Goal: Task Accomplishment & Management: Manage account settings

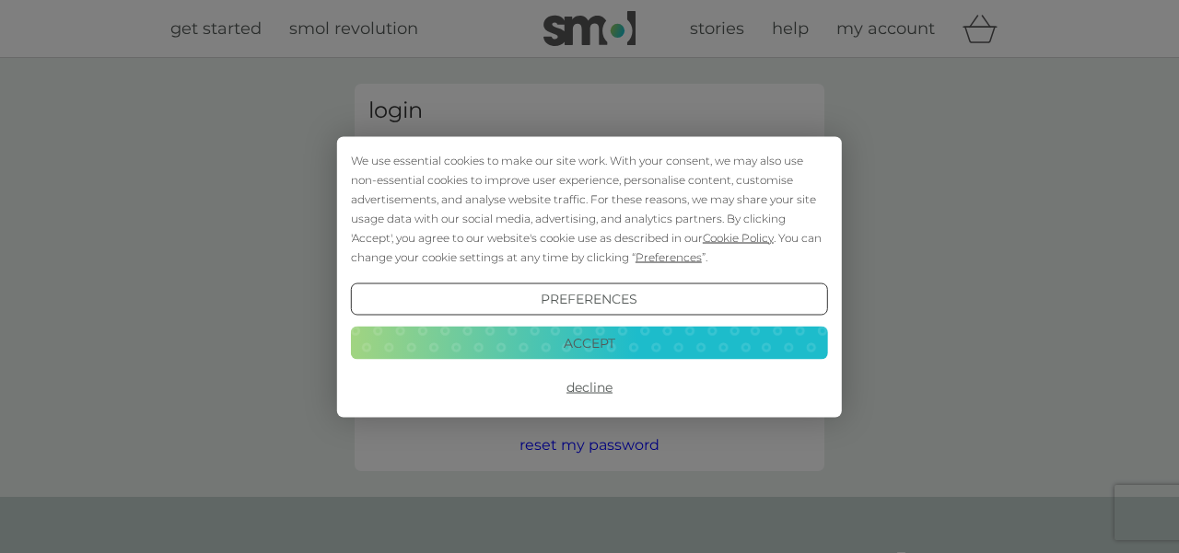
type input "[EMAIL_ADDRESS][DOMAIN_NAME]"
click at [546, 341] on button "Accept" at bounding box center [589, 343] width 477 height 33
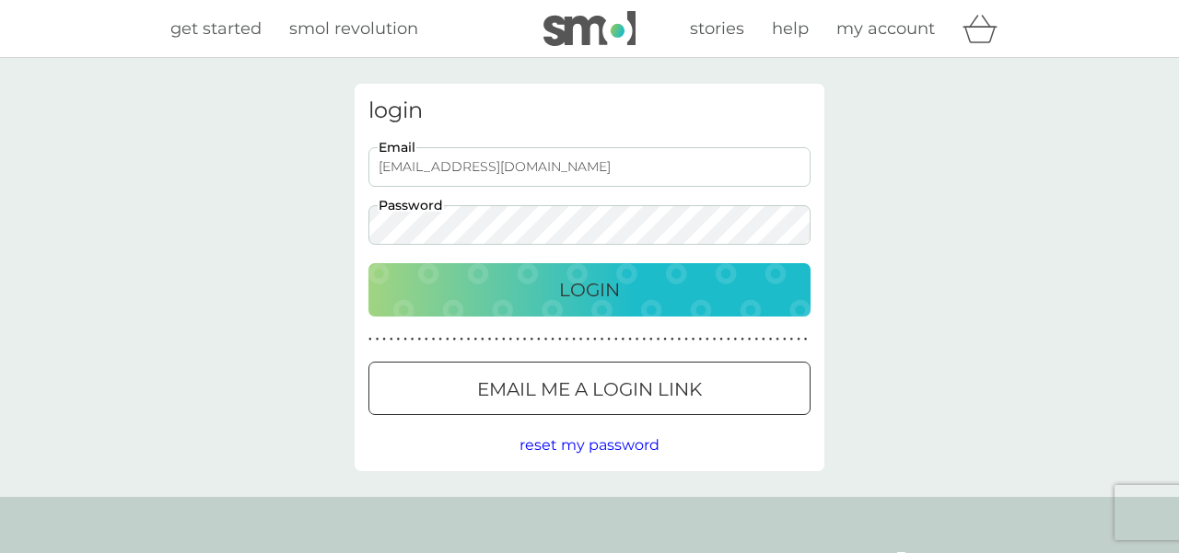
click at [531, 290] on div "Login" at bounding box center [589, 289] width 405 height 29
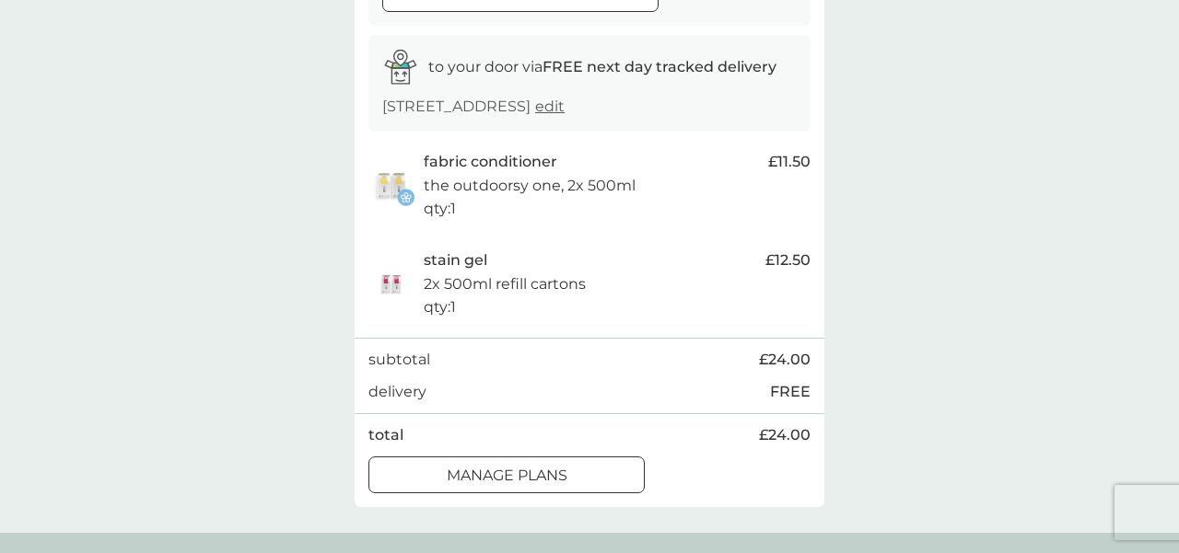
scroll to position [285, 0]
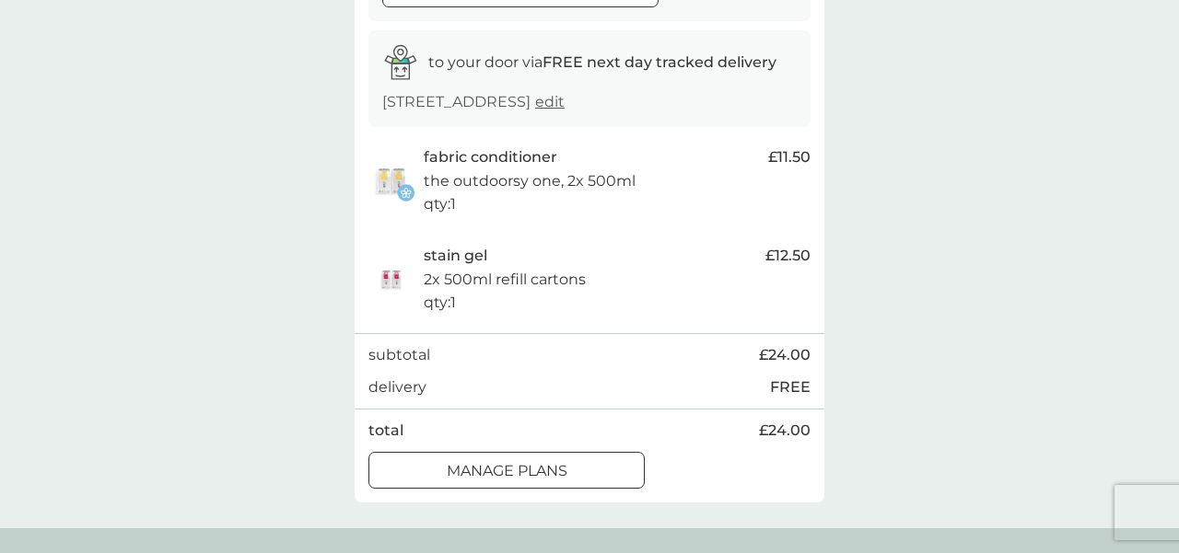
click at [492, 472] on div at bounding box center [506, 470] width 66 height 19
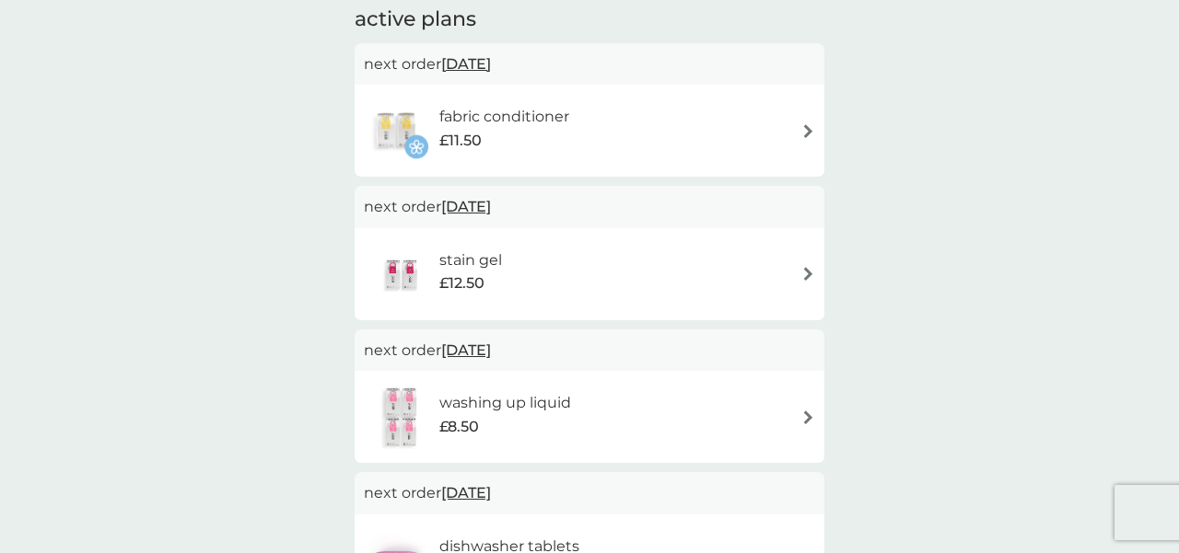
scroll to position [12, 0]
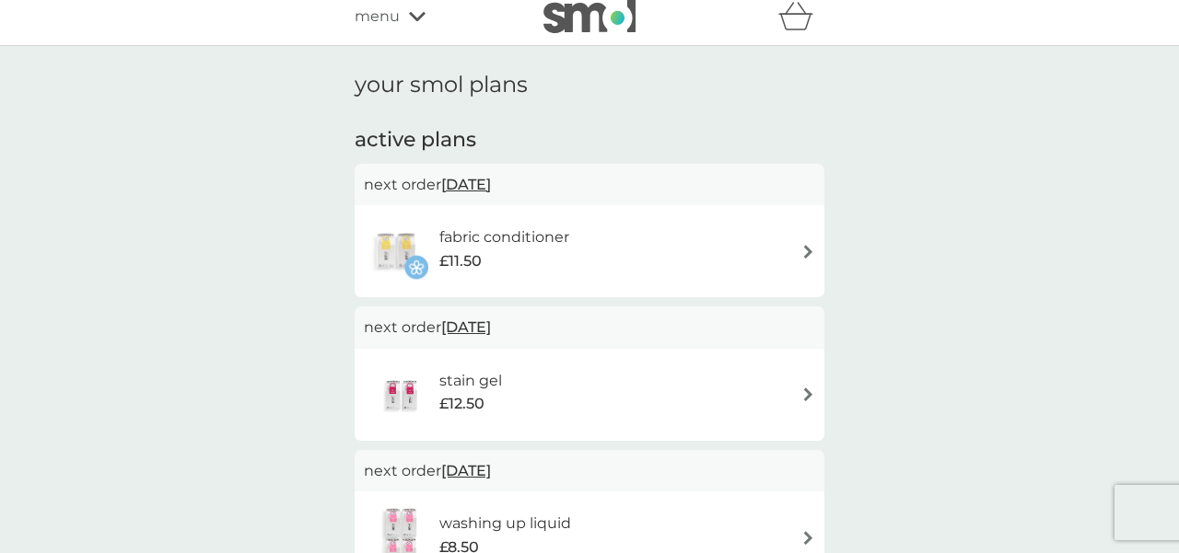
click at [479, 194] on span "[DATE]" at bounding box center [466, 185] width 50 height 36
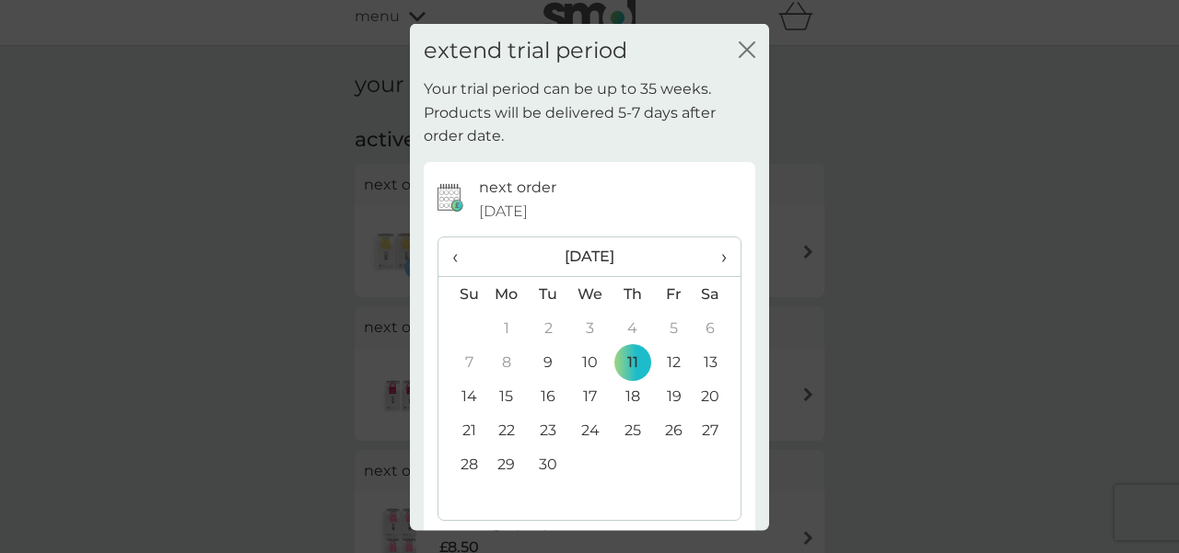
click at [722, 256] on span "›" at bounding box center [717, 257] width 18 height 39
click at [672, 428] on td "24" at bounding box center [673, 431] width 41 height 34
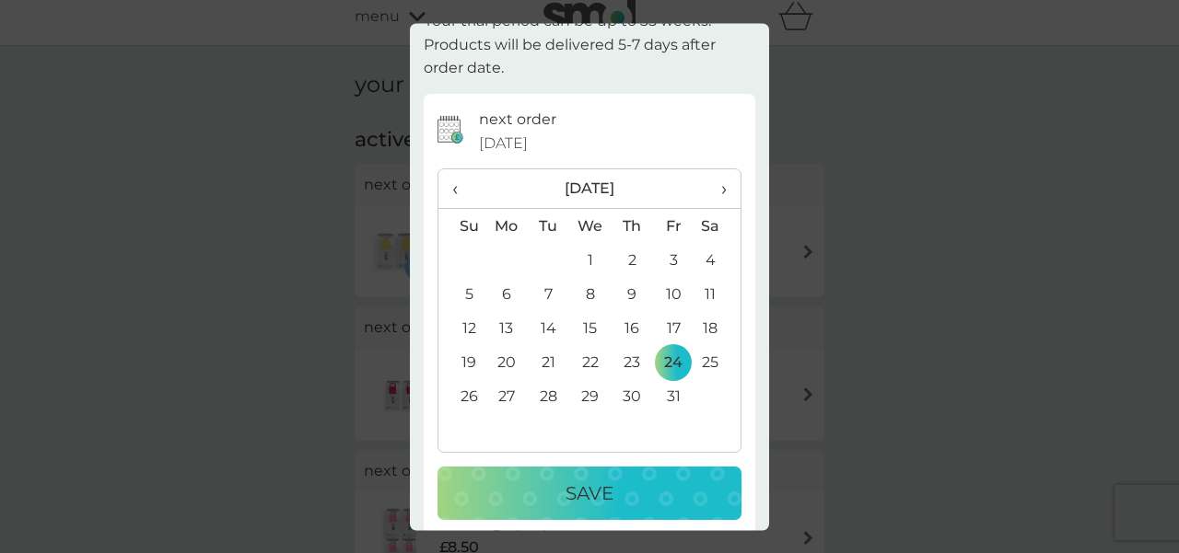
scroll to position [86, 0]
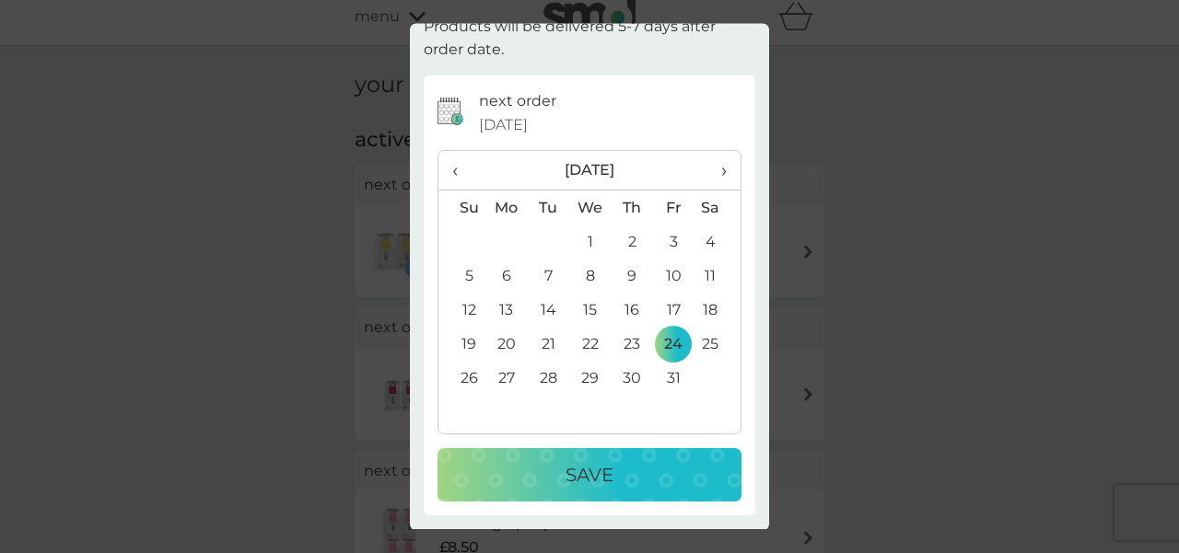
click at [633, 473] on div "Save" at bounding box center [589, 475] width 267 height 29
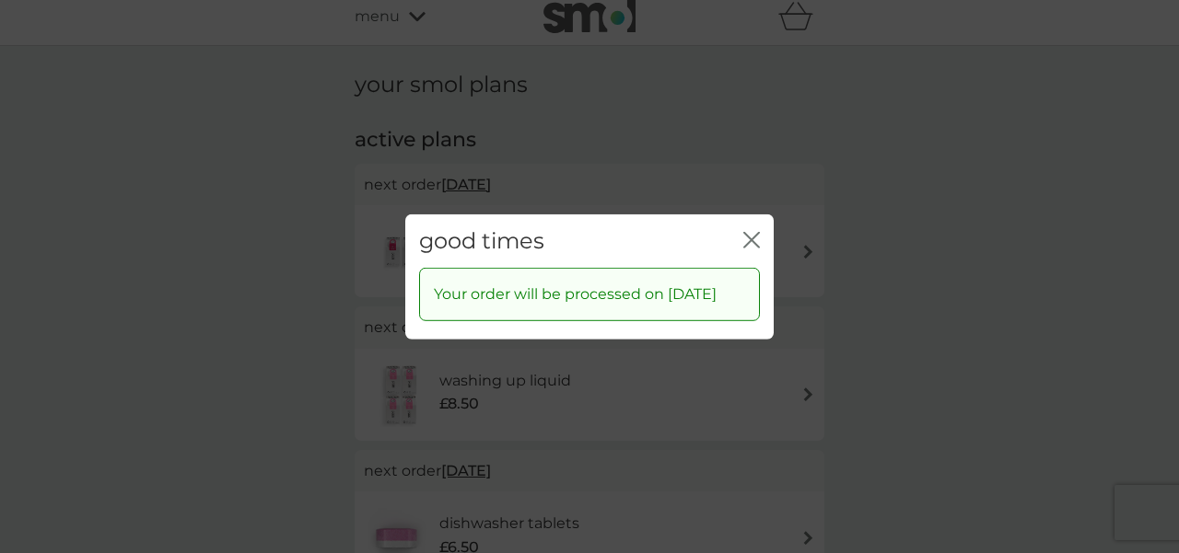
click at [751, 231] on icon "close" at bounding box center [751, 239] width 17 height 17
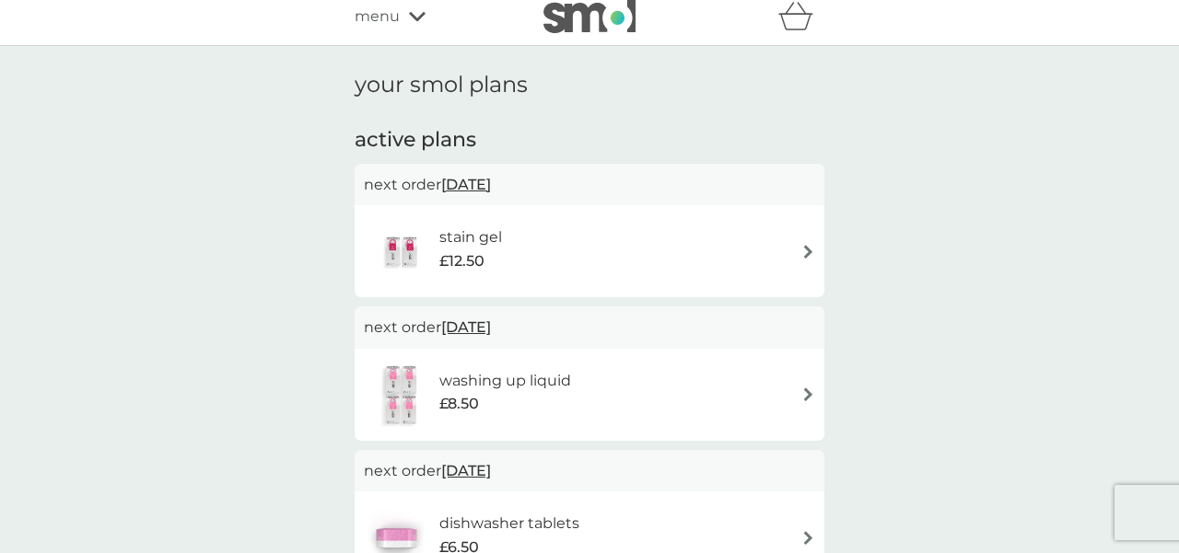
click at [798, 256] on div "stain gel £12.50" at bounding box center [589, 251] width 451 height 64
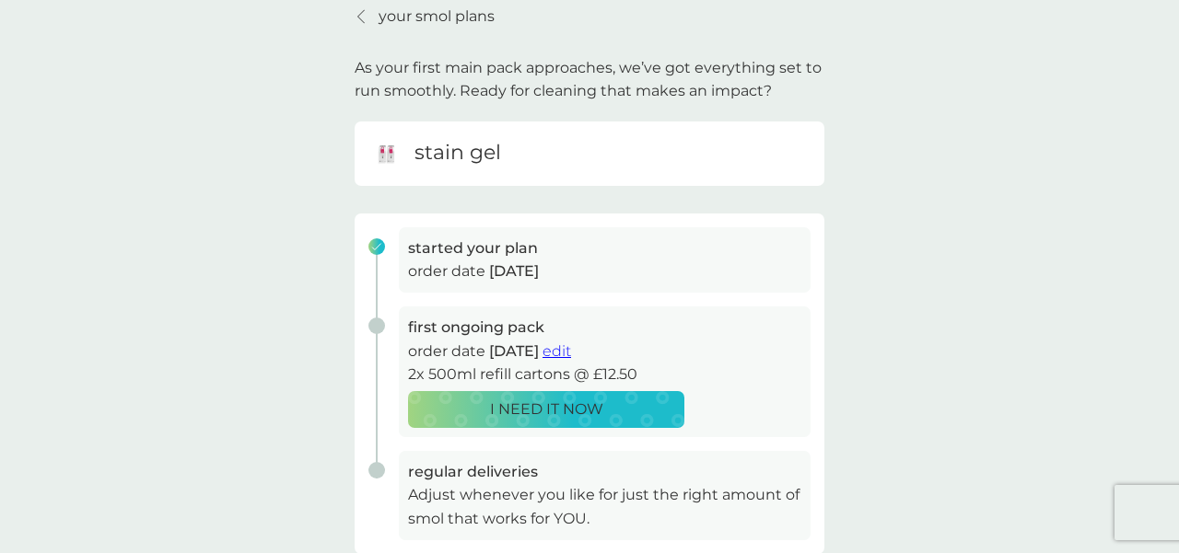
scroll to position [22, 0]
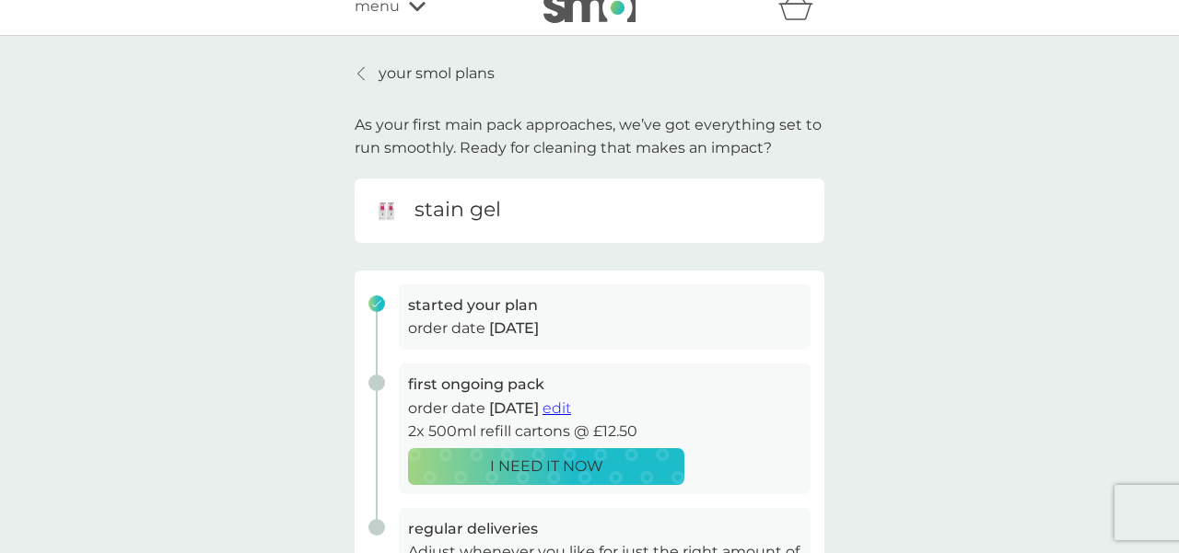
click at [368, 73] on link "your smol plans" at bounding box center [425, 74] width 140 height 24
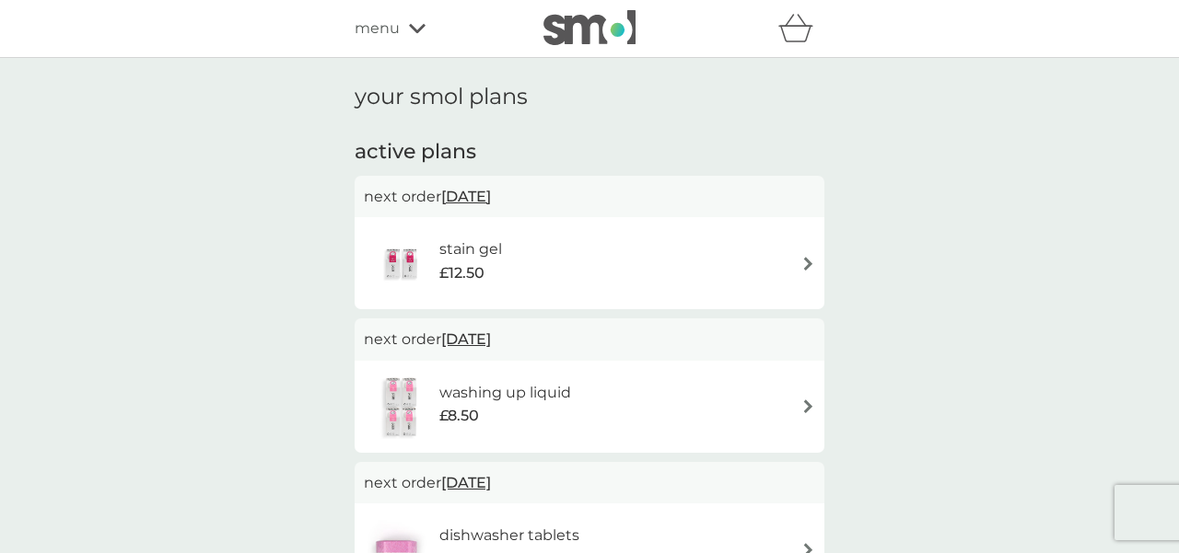
click at [458, 256] on h6 "stain gel" at bounding box center [470, 250] width 63 height 24
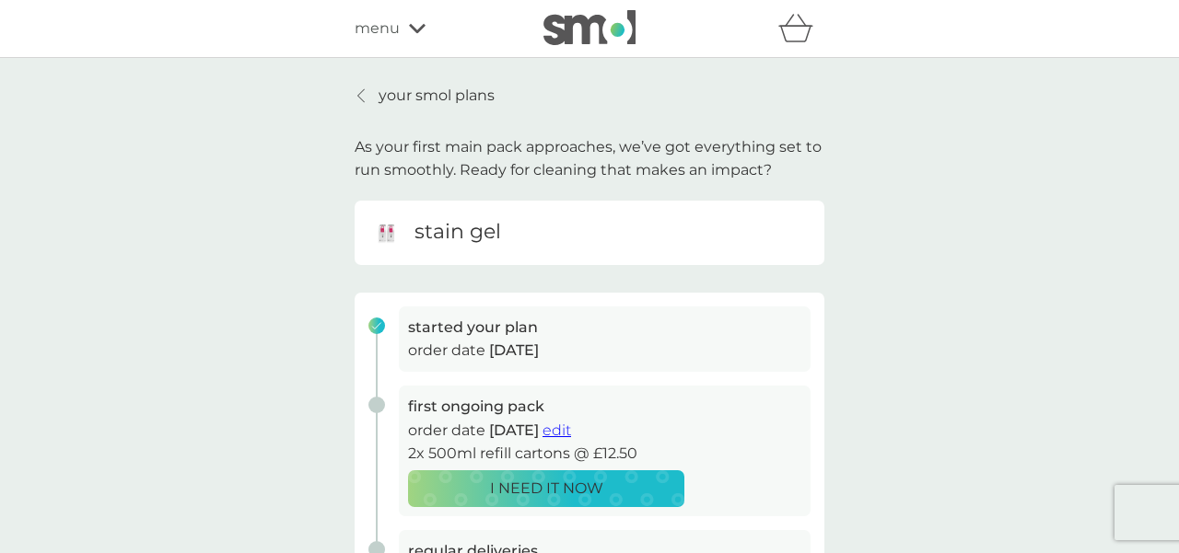
click at [363, 95] on icon at bounding box center [360, 95] width 7 height 15
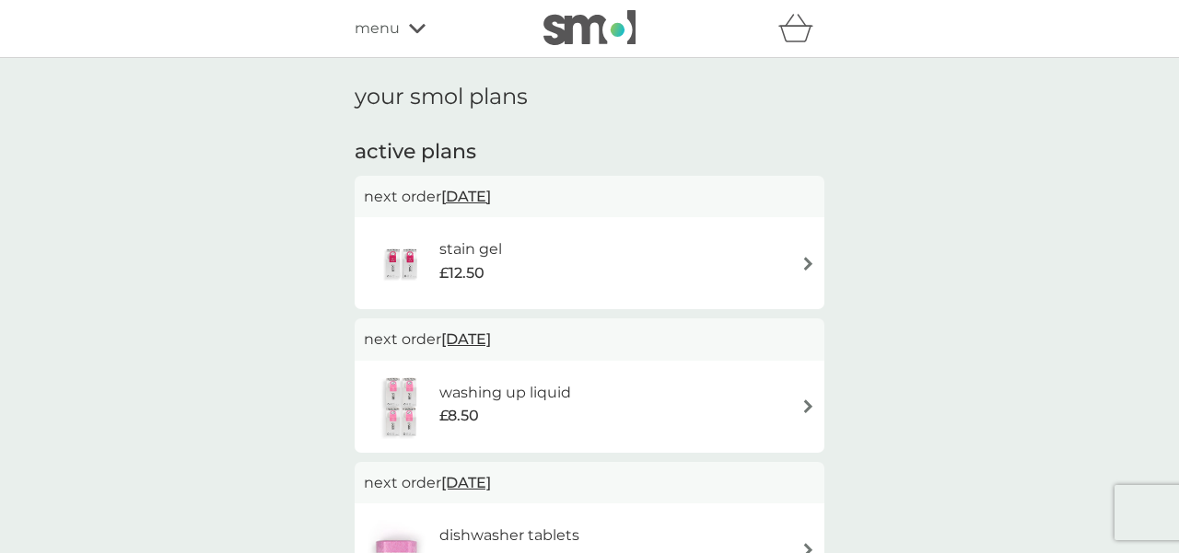
click at [467, 195] on span "[DATE]" at bounding box center [466, 197] width 50 height 36
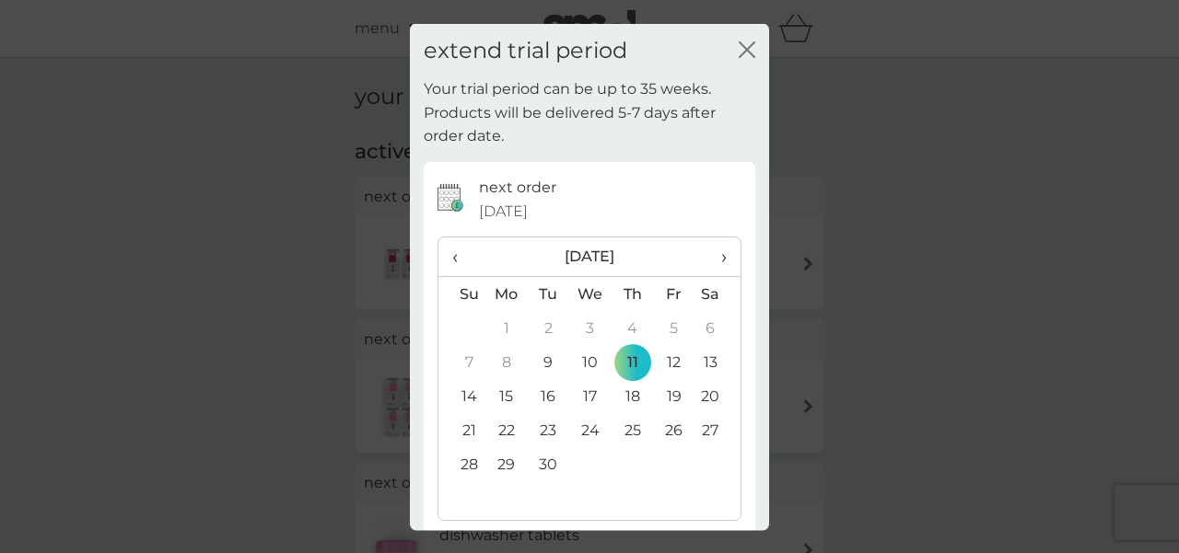
click at [719, 256] on span "›" at bounding box center [717, 257] width 18 height 39
click at [663, 428] on td "24" at bounding box center [673, 431] width 41 height 34
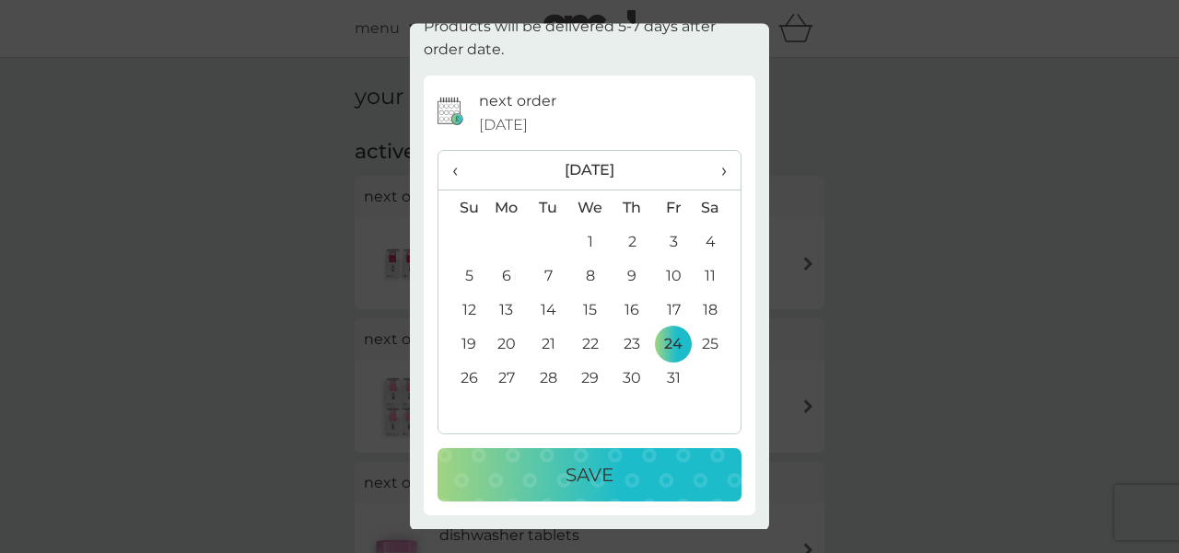
click at [597, 488] on p "Save" at bounding box center [589, 475] width 48 height 29
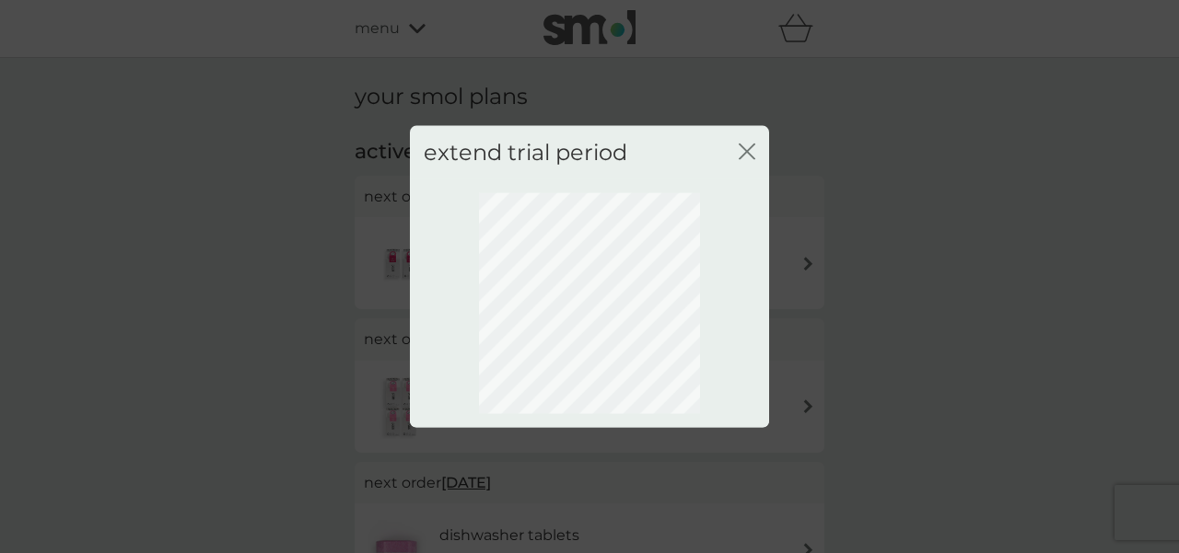
scroll to position [0, 0]
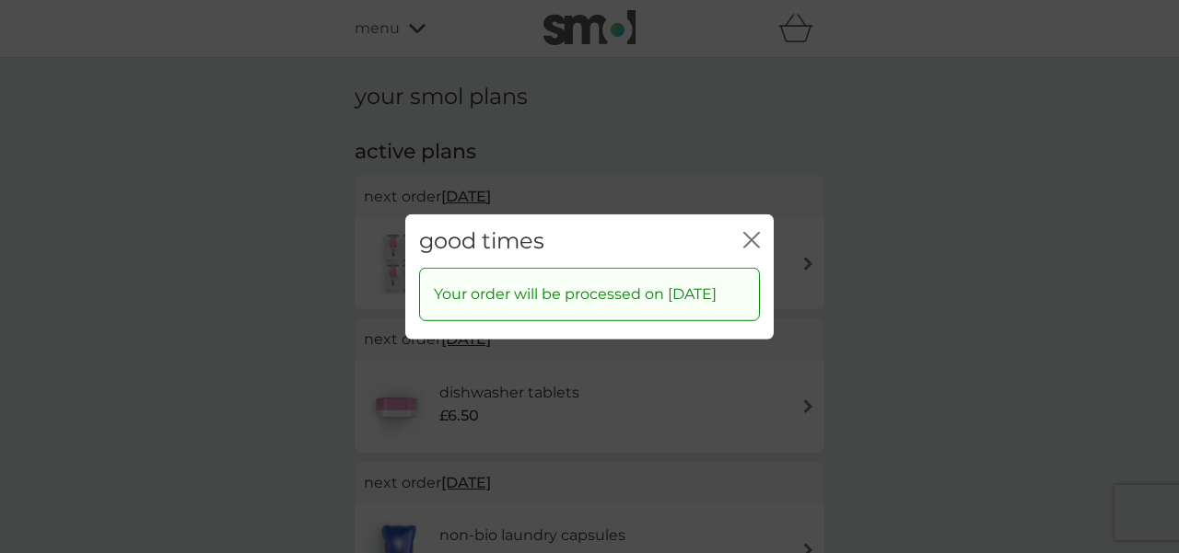
click at [749, 232] on icon "close" at bounding box center [747, 239] width 7 height 15
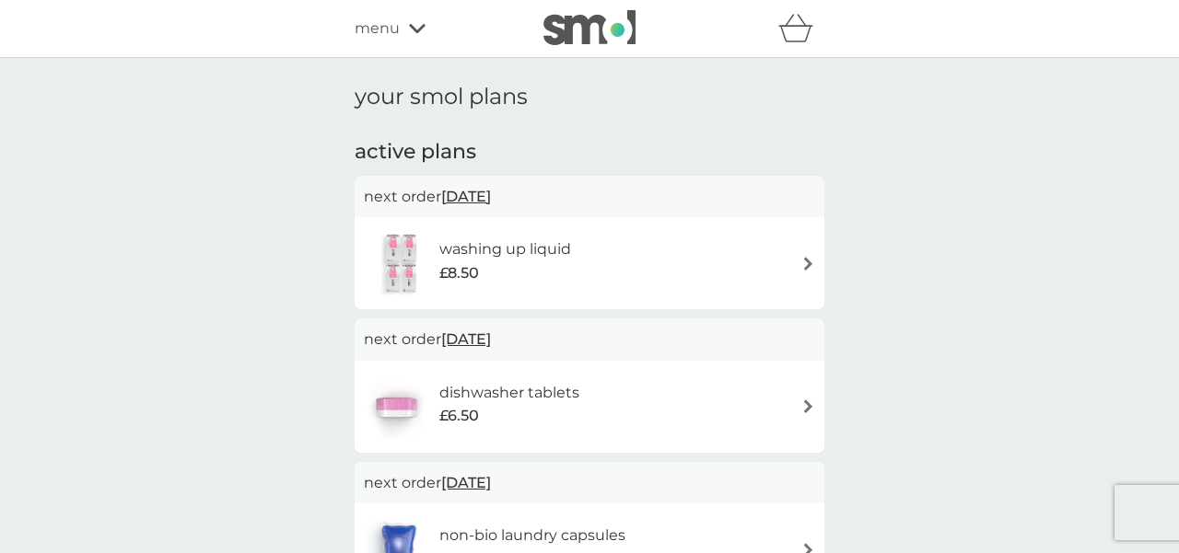
click at [480, 195] on span "[DATE]" at bounding box center [466, 197] width 50 height 36
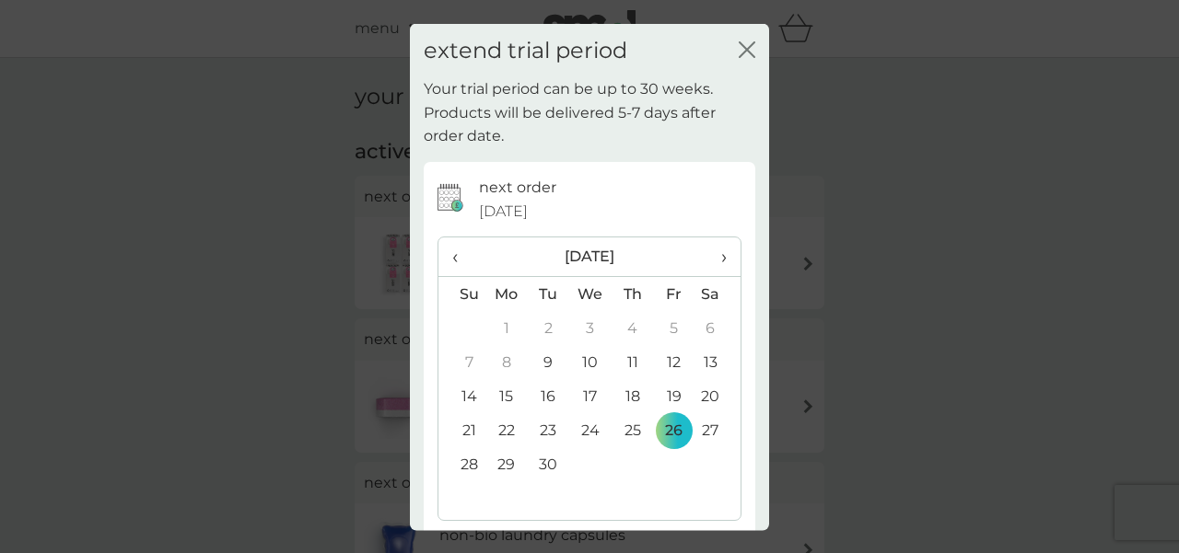
click at [724, 251] on span "›" at bounding box center [717, 257] width 18 height 39
click at [670, 433] on td "24" at bounding box center [673, 431] width 41 height 34
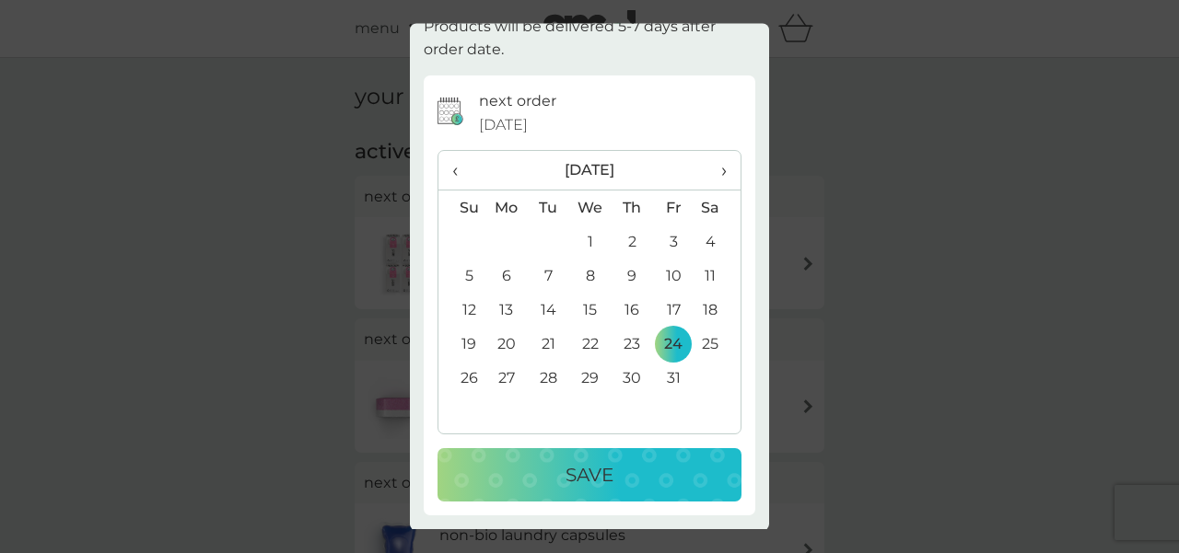
click at [588, 470] on p "Save" at bounding box center [589, 475] width 48 height 29
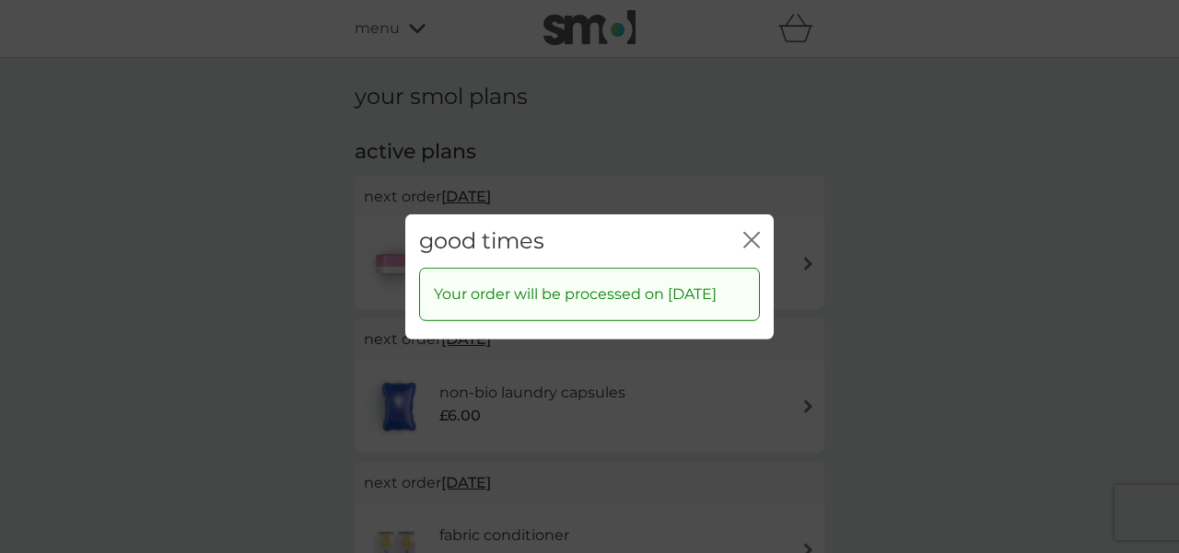
click at [756, 231] on icon "close" at bounding box center [751, 239] width 17 height 17
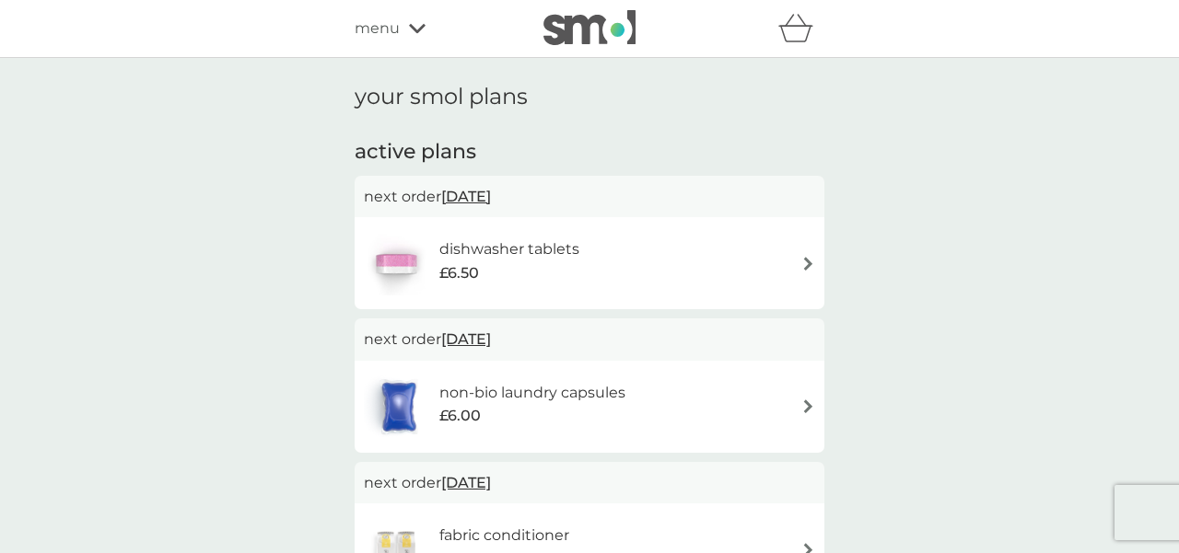
click at [491, 192] on span "[DATE]" at bounding box center [466, 197] width 50 height 36
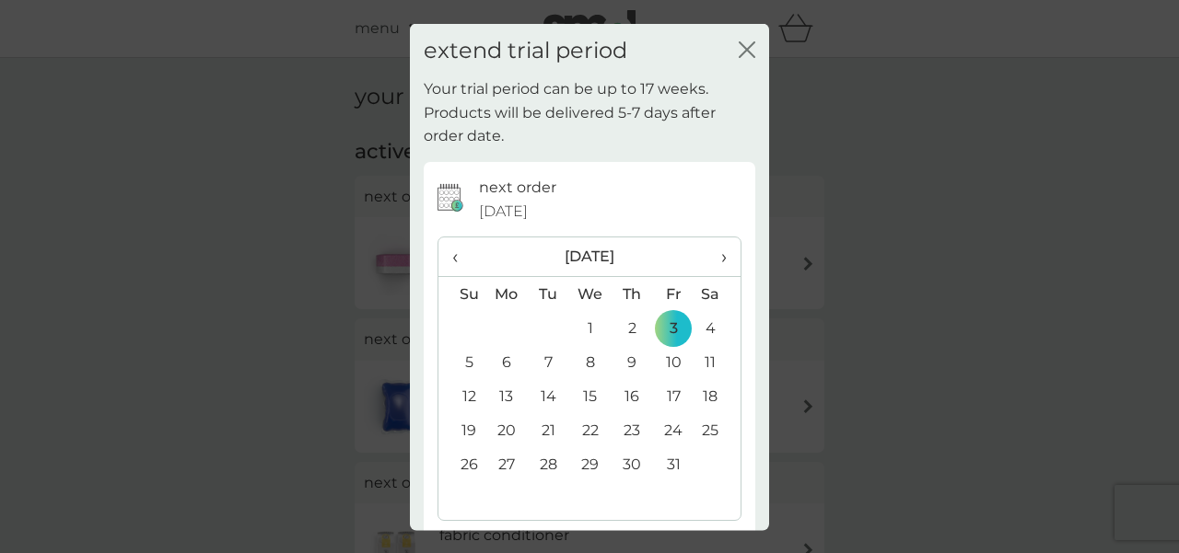
click at [725, 250] on span "›" at bounding box center [717, 257] width 18 height 39
click at [459, 257] on span "‹" at bounding box center [461, 257] width 19 height 39
click at [677, 428] on td "24" at bounding box center [673, 431] width 41 height 34
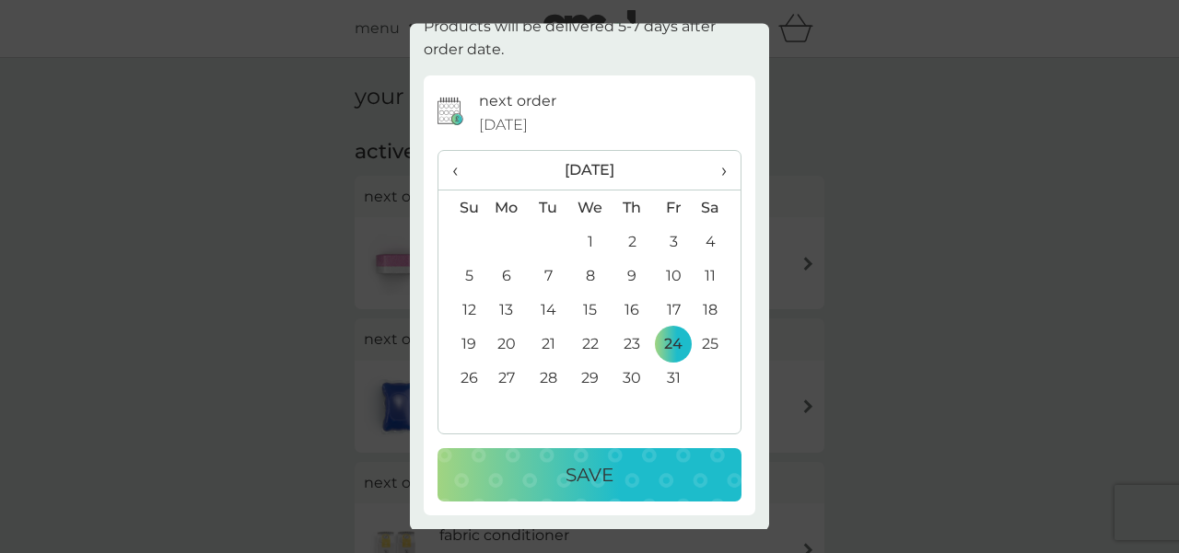
click at [592, 469] on p "Save" at bounding box center [589, 475] width 48 height 29
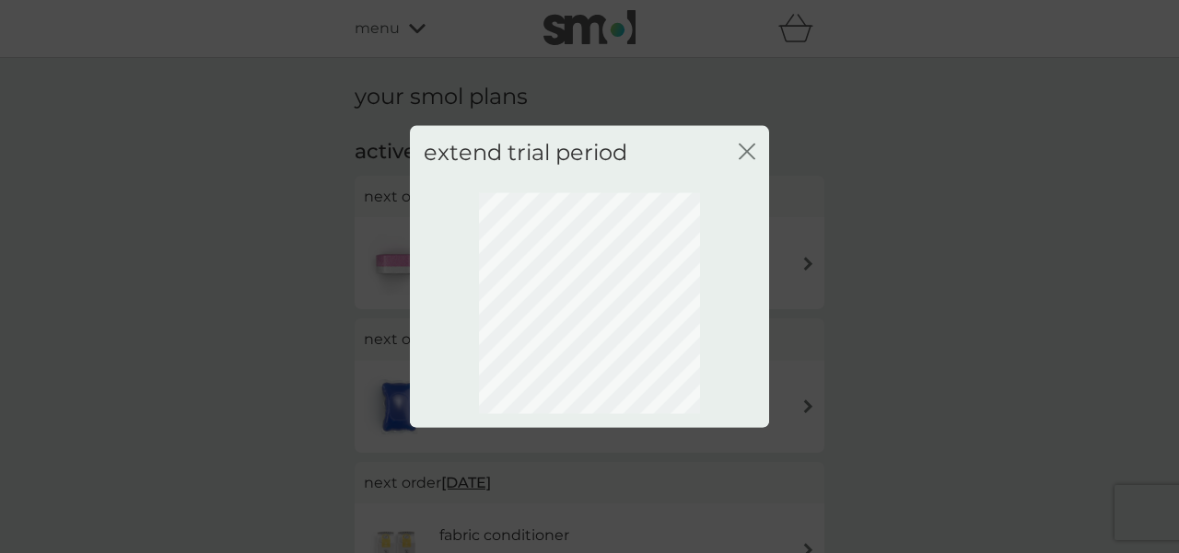
scroll to position [0, 0]
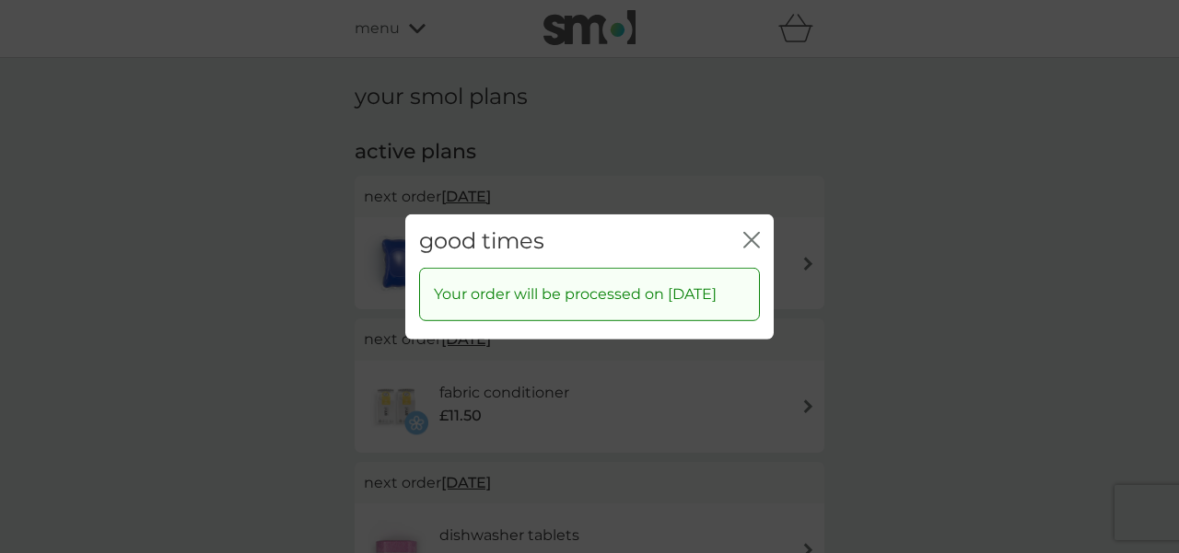
click at [745, 231] on icon "close" at bounding box center [751, 239] width 17 height 17
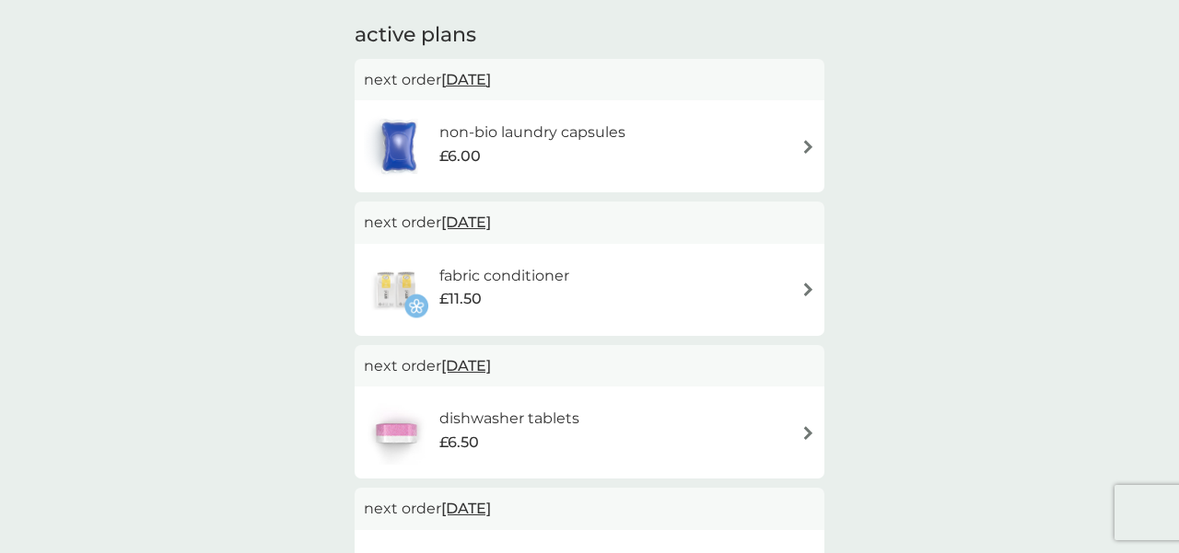
scroll to position [133, 0]
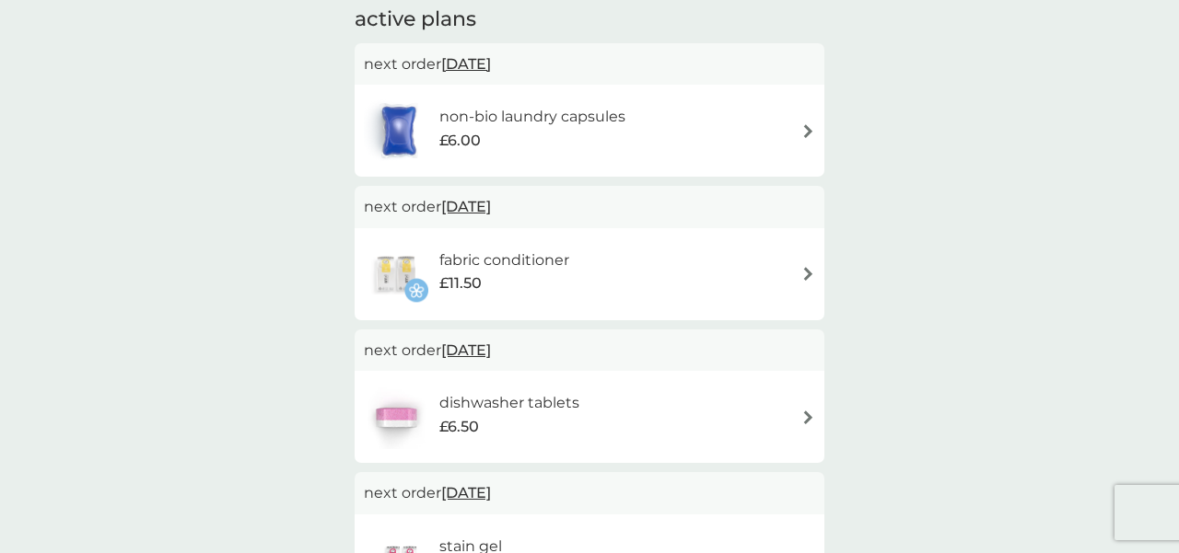
click at [491, 54] on span "[DATE]" at bounding box center [466, 64] width 50 height 36
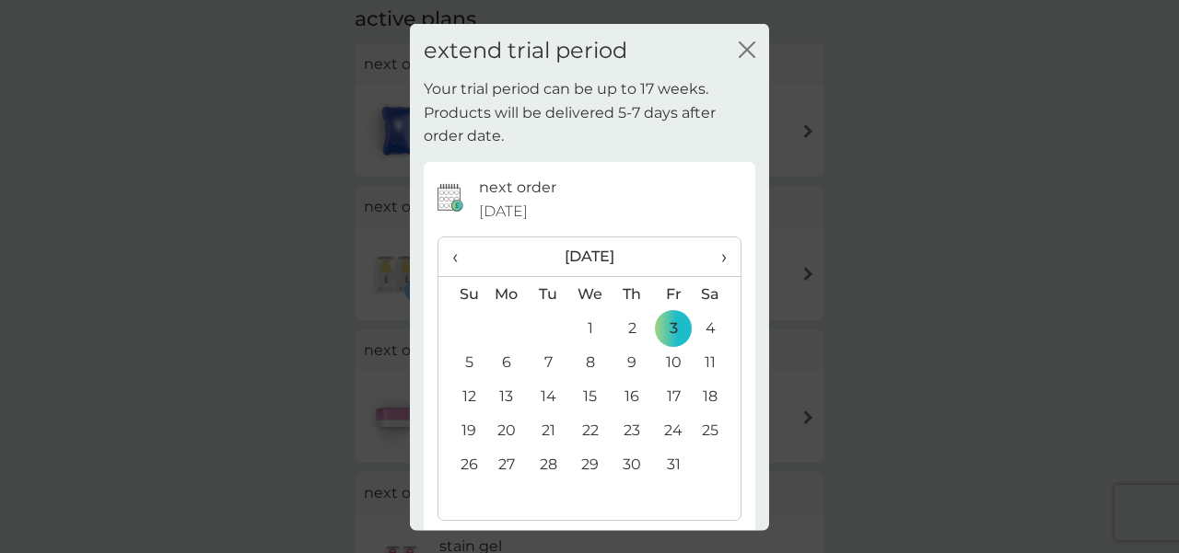
click at [672, 434] on td "24" at bounding box center [673, 431] width 41 height 34
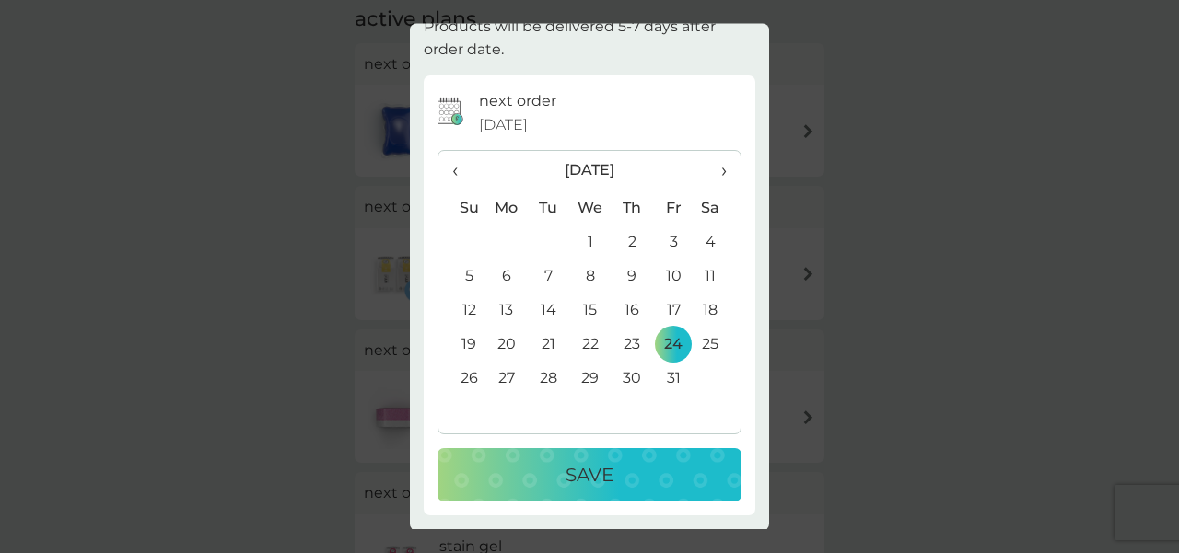
click at [608, 492] on button "Save" at bounding box center [589, 475] width 304 height 53
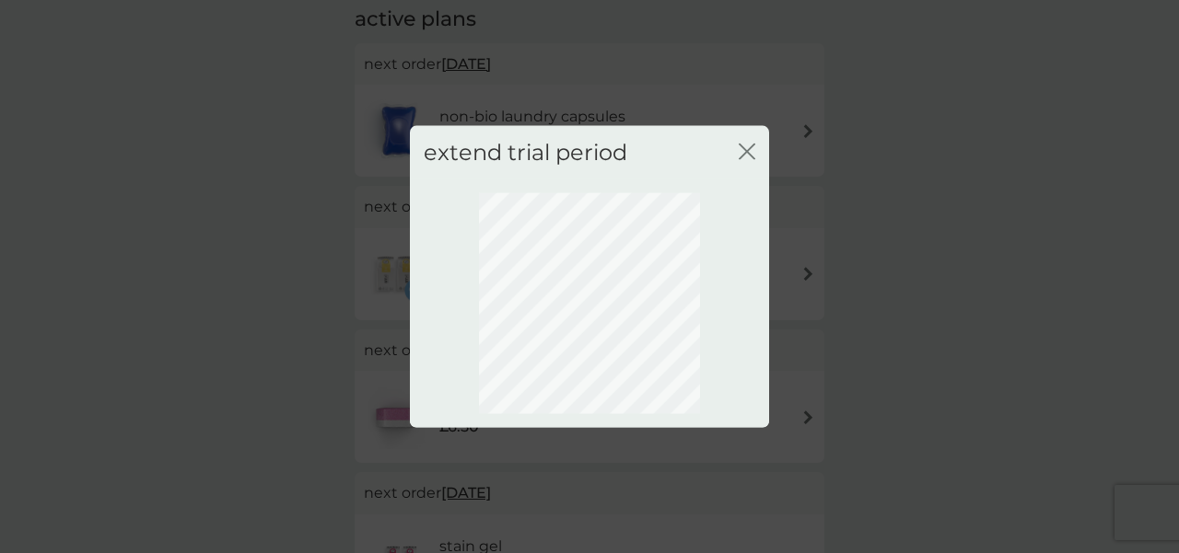
scroll to position [0, 0]
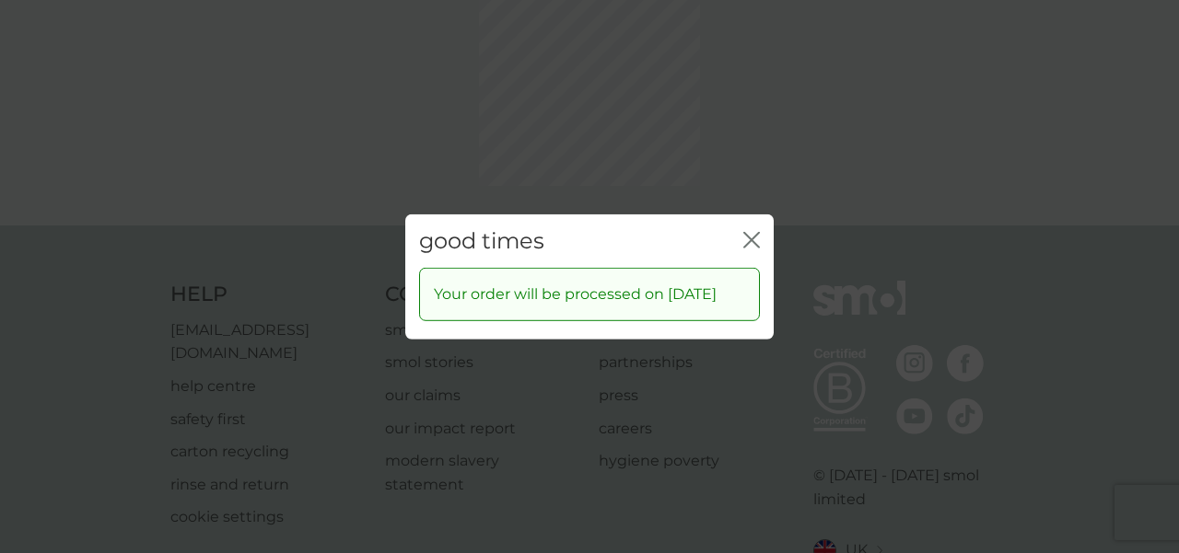
click at [753, 231] on icon "close" at bounding box center [751, 239] width 17 height 17
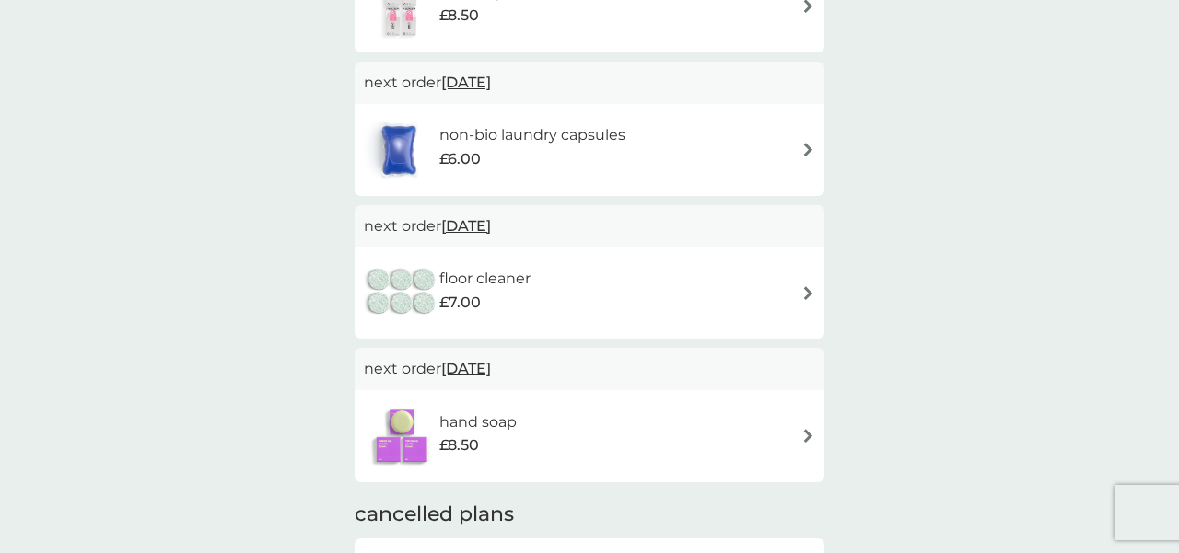
scroll to position [811, 0]
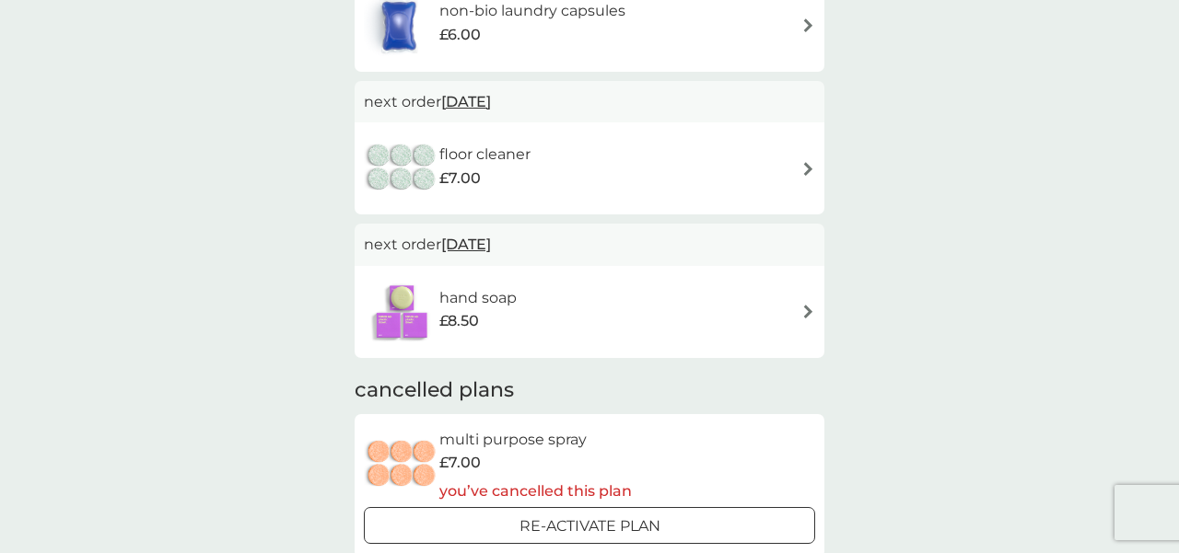
click at [799, 166] on div "floor cleaner £7.00" at bounding box center [589, 168] width 451 height 64
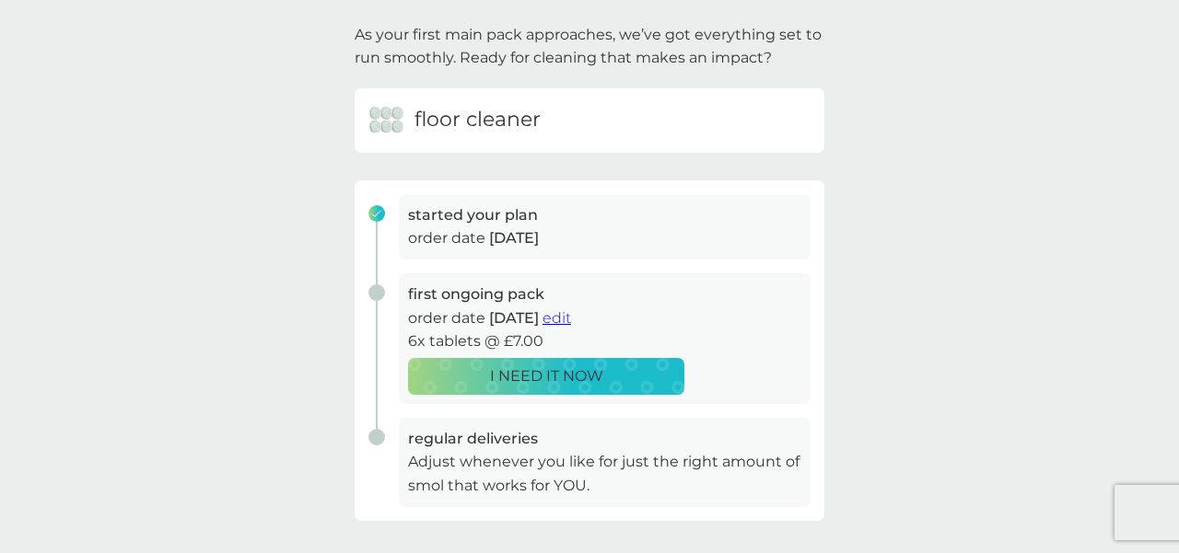
scroll to position [17, 0]
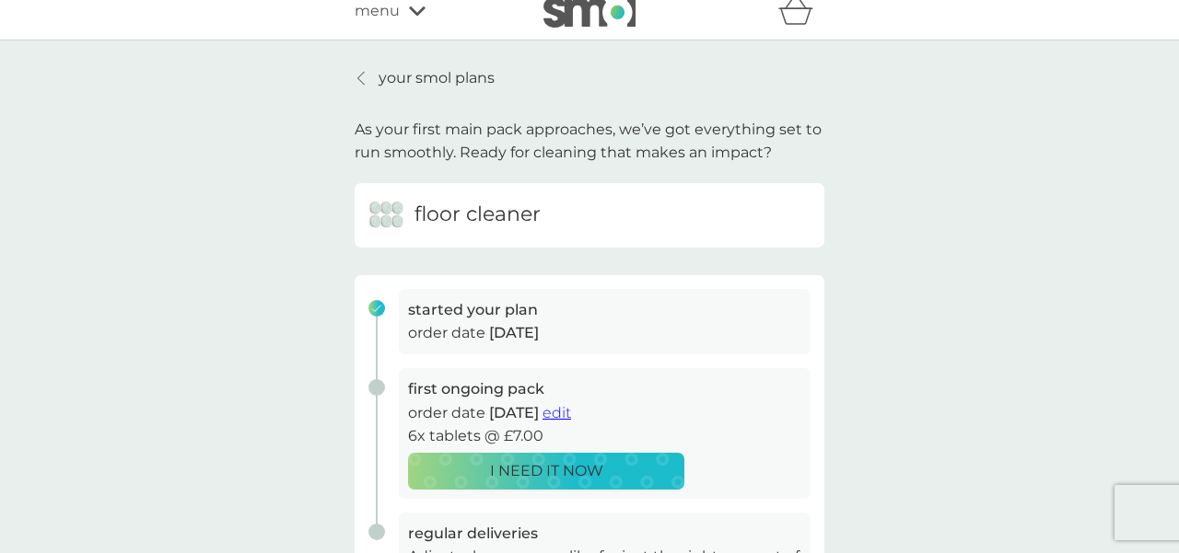
click at [571, 407] on span "edit" at bounding box center [556, 412] width 29 height 17
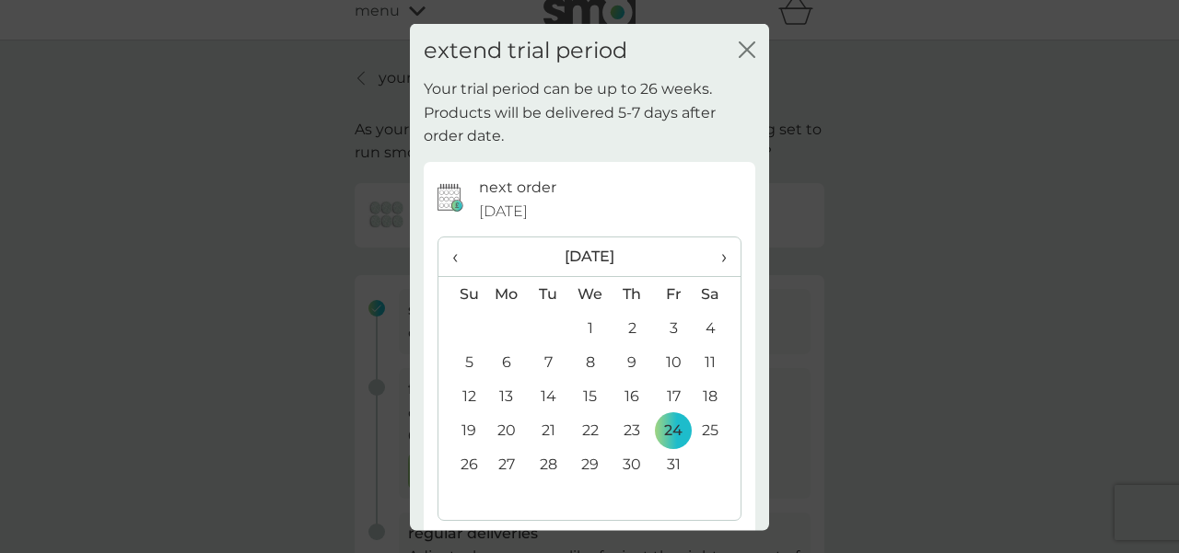
click at [721, 261] on span "›" at bounding box center [717, 257] width 18 height 39
click at [718, 264] on span "›" at bounding box center [717, 257] width 18 height 39
